Goal: Contribute content: Contribute content

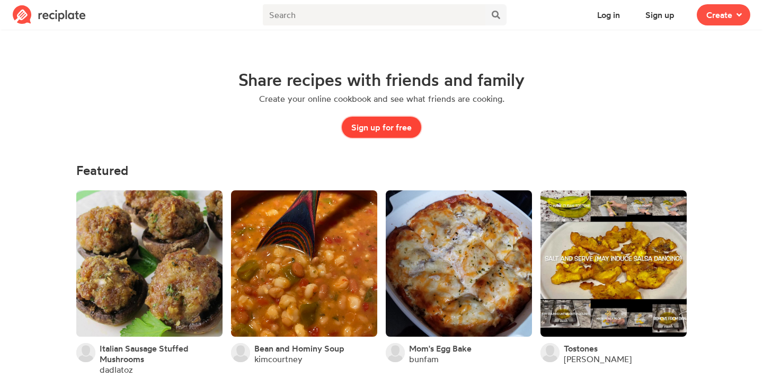
click at [367, 126] on button "Sign up for free" at bounding box center [381, 127] width 79 height 21
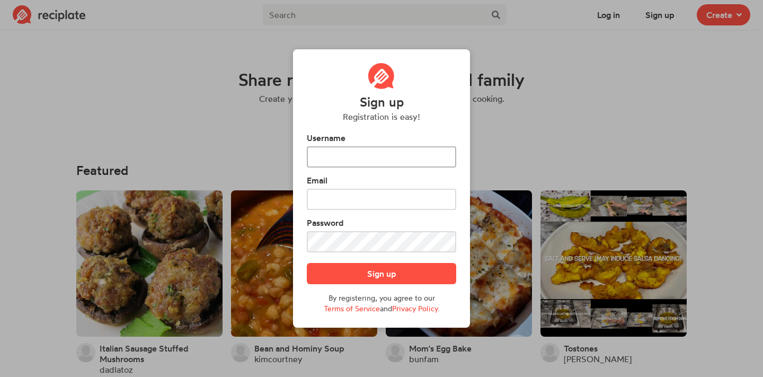
click at [361, 158] on input "text" at bounding box center [381, 156] width 149 height 21
type input "[PERSON_NAME]"
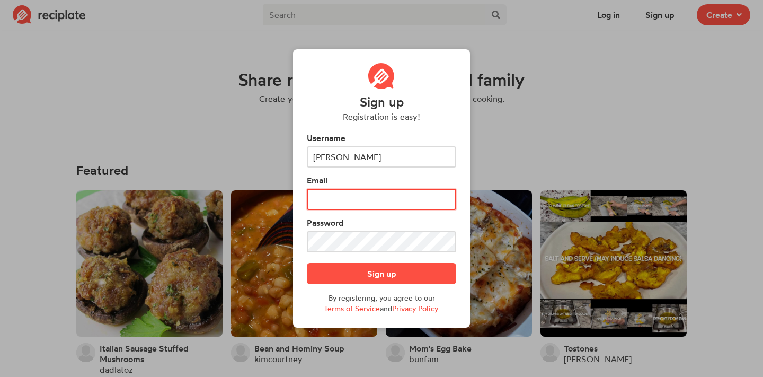
click at [315, 196] on input "text" at bounding box center [381, 199] width 149 height 21
type input "rachelwasko@Gmail.com"
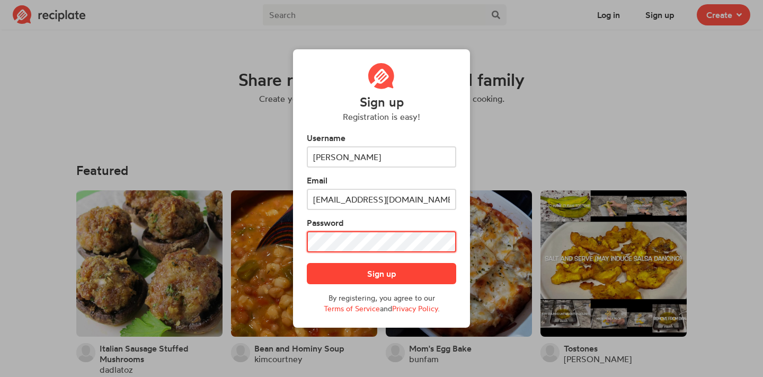
click at [307, 263] on button "Sign up" at bounding box center [381, 273] width 149 height 21
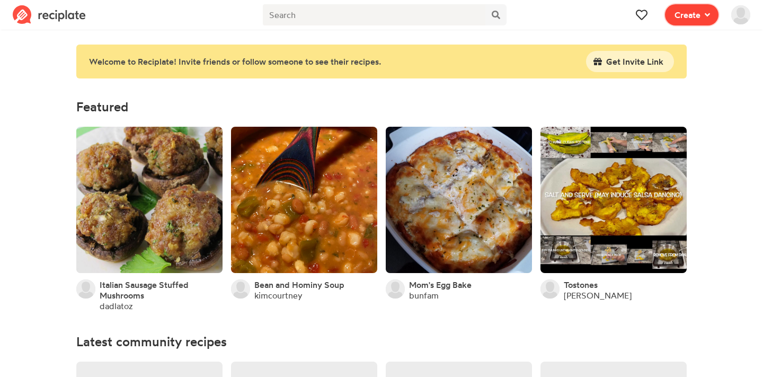
click at [692, 6] on button "Create" at bounding box center [691, 14] width 53 height 21
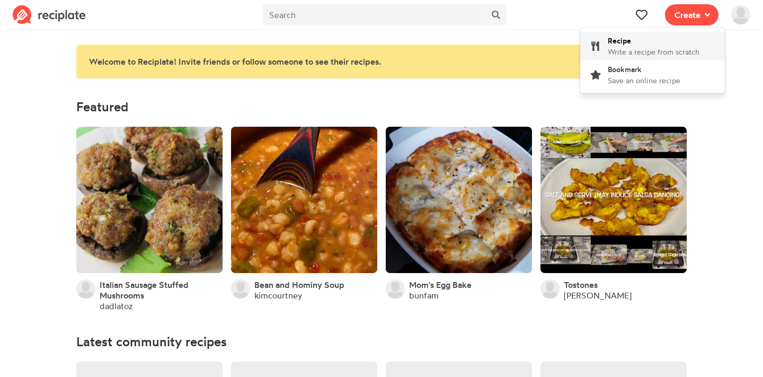
click at [636, 44] on div "Recipe Write a recipe from scratch" at bounding box center [654, 46] width 92 height 22
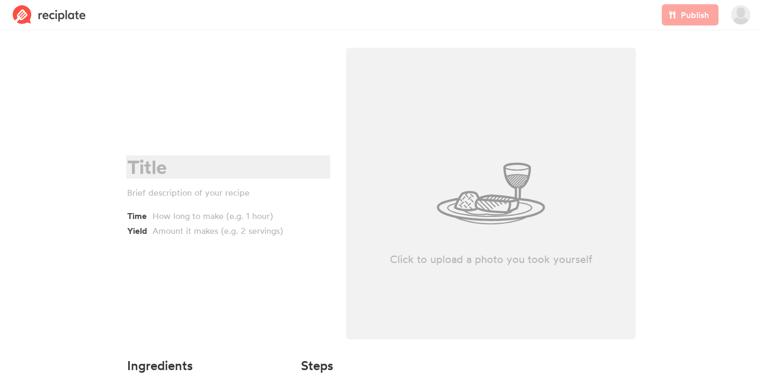
click at [158, 174] on div at bounding box center [226, 167] width 199 height 22
click at [238, 166] on div at bounding box center [226, 167] width 199 height 22
